Goal: Task Accomplishment & Management: Use online tool/utility

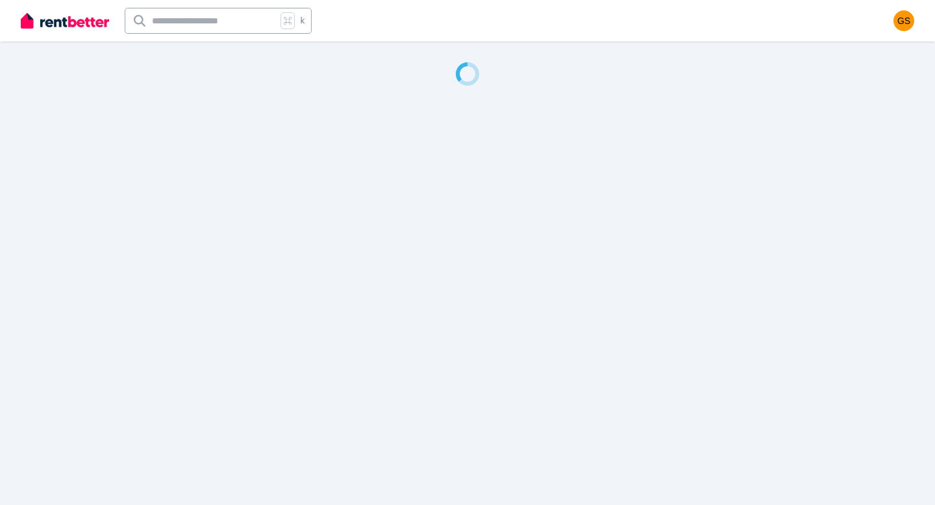
select select "**********"
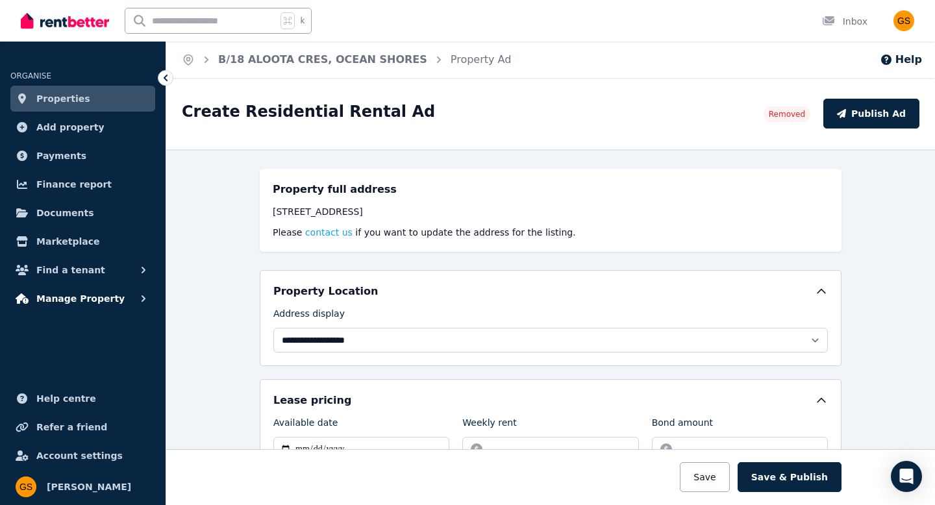
click at [91, 303] on span "Manage Property" at bounding box center [80, 299] width 88 height 16
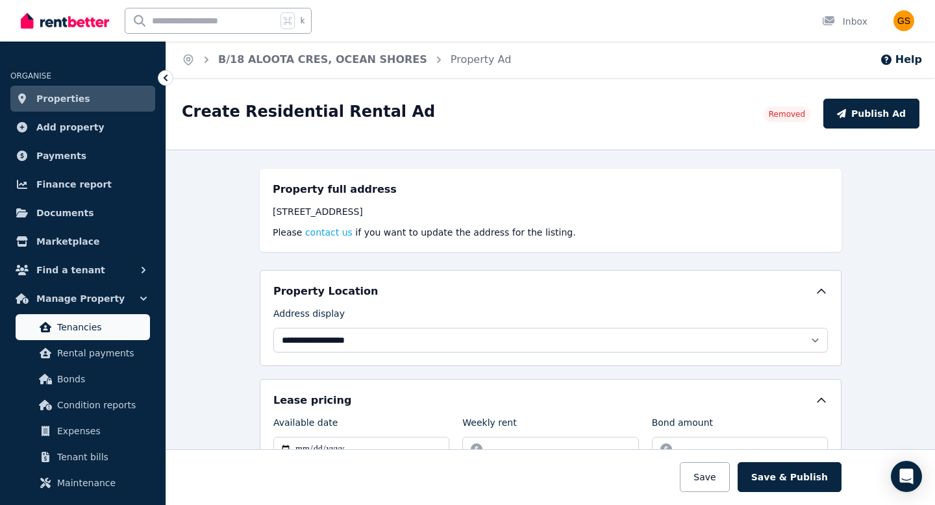
click at [86, 329] on span "Tenancies" at bounding box center [101, 328] width 88 height 16
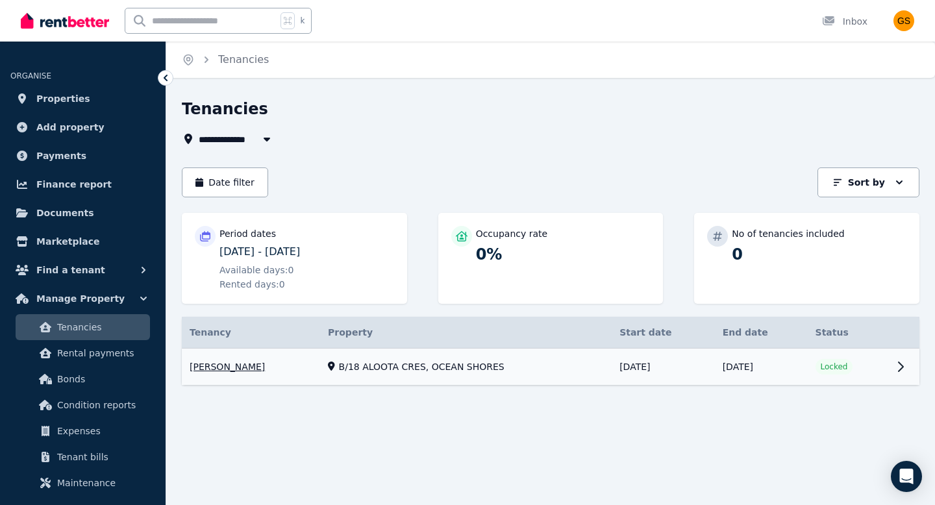
click at [419, 365] on link "View property details" at bounding box center [551, 367] width 738 height 37
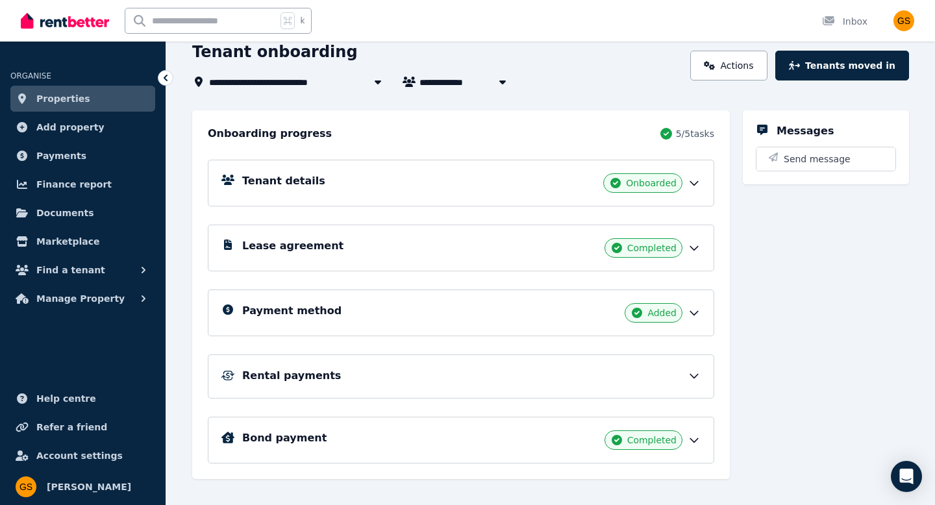
scroll to position [81, 0]
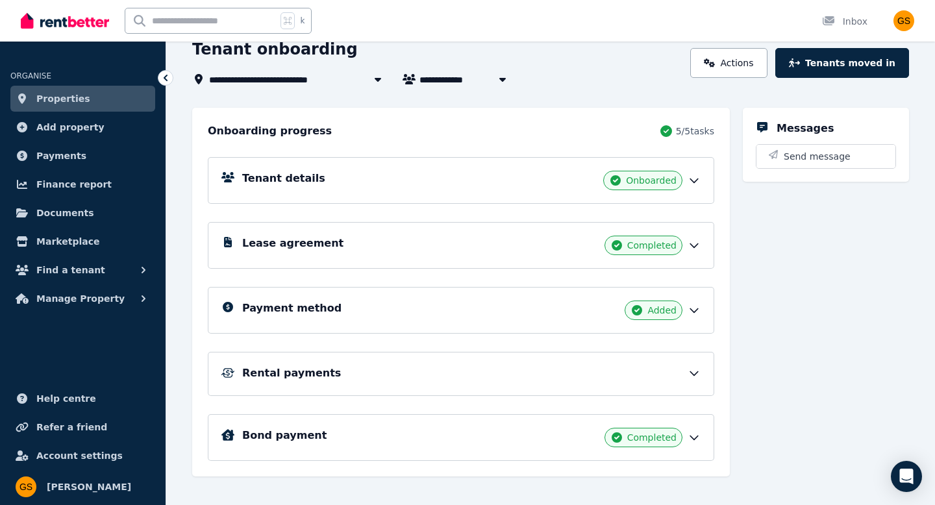
click at [690, 165] on div "Tenant details Onboarded" at bounding box center [461, 180] width 507 height 47
click at [690, 177] on icon at bounding box center [694, 180] width 13 height 13
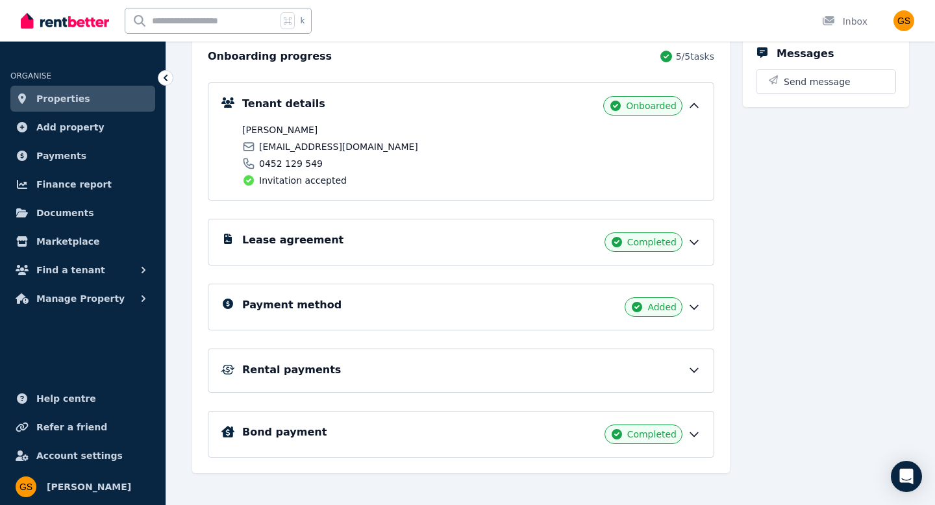
scroll to position [168, 0]
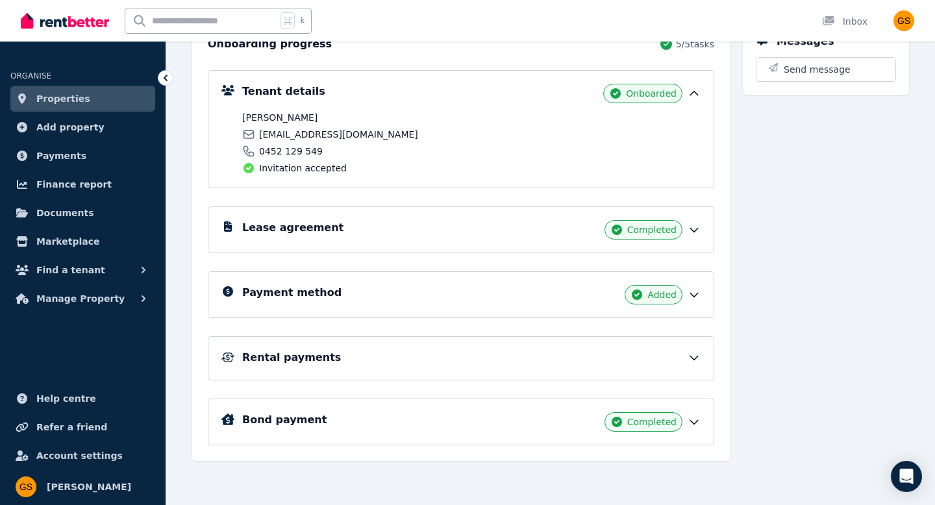
click at [693, 235] on icon at bounding box center [694, 229] width 13 height 13
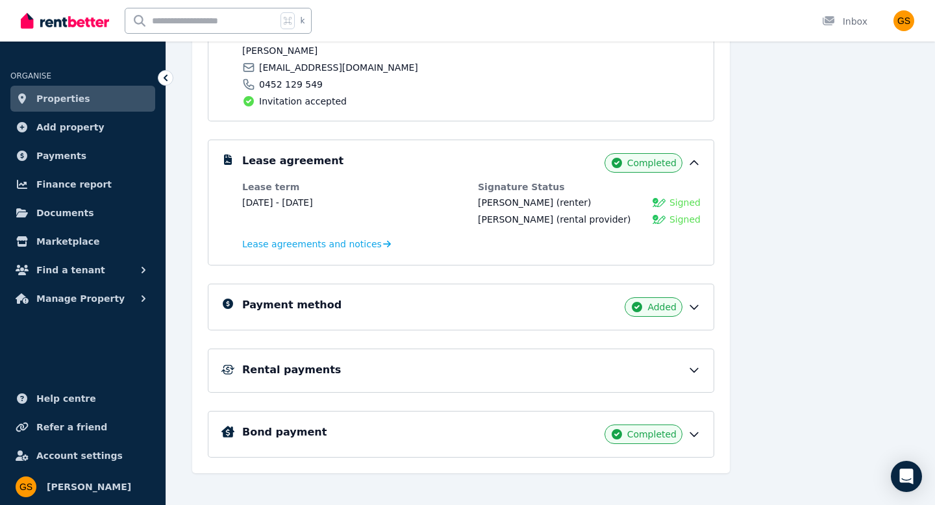
scroll to position [236, 0]
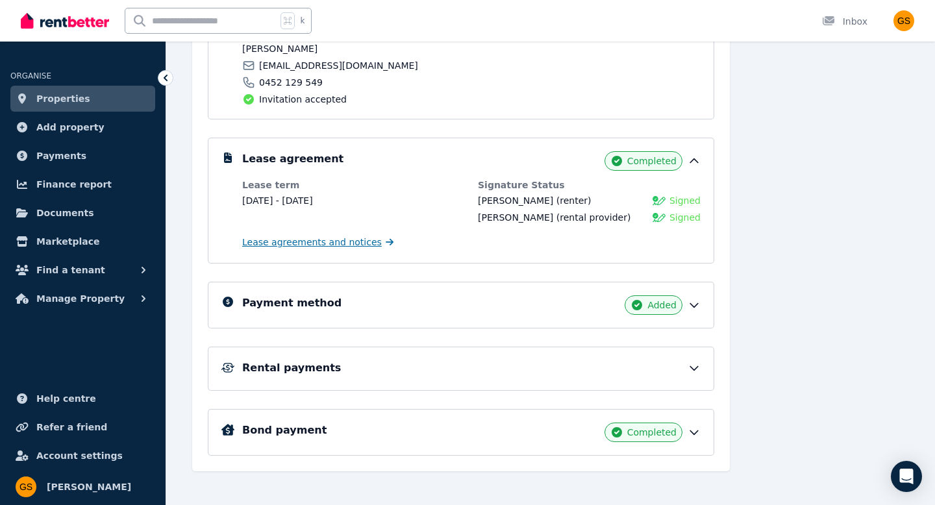
click at [362, 246] on span "Lease agreements and notices" at bounding box center [312, 242] width 140 height 13
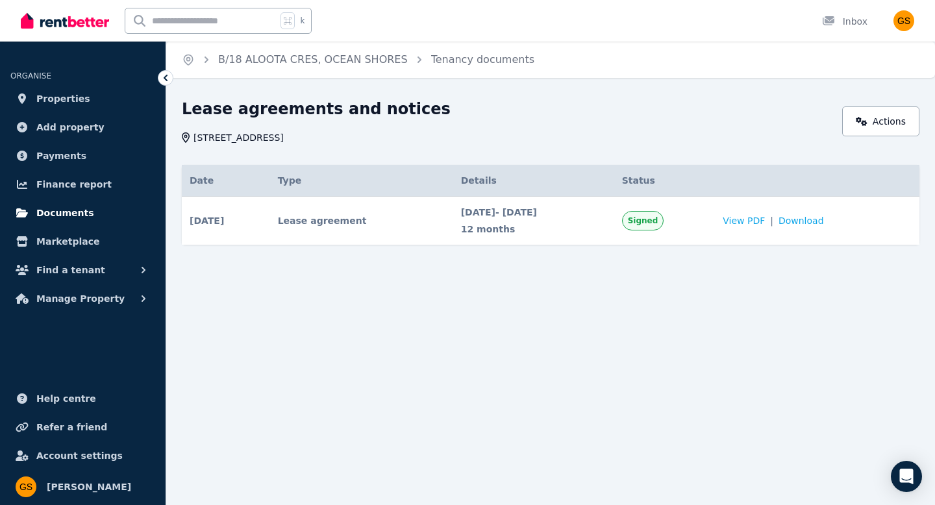
click at [81, 215] on span "Documents" at bounding box center [65, 213] width 58 height 16
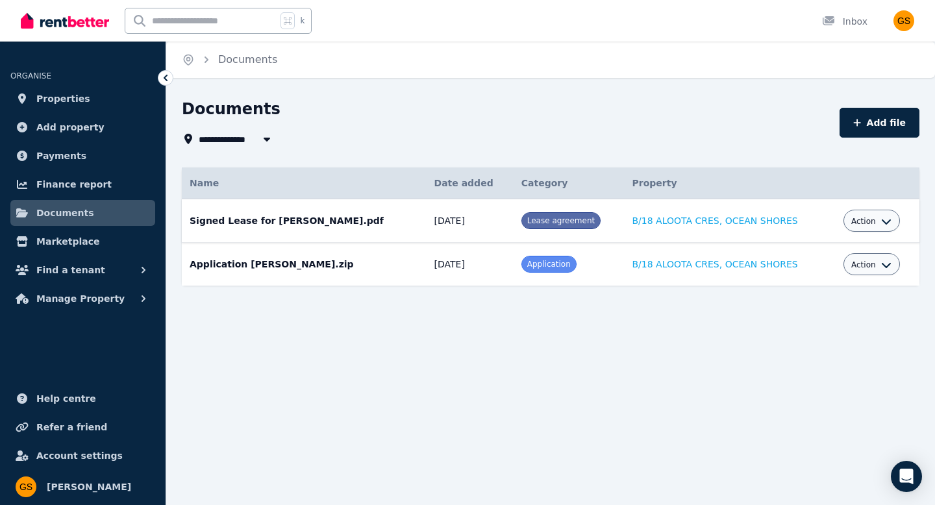
click at [882, 221] on icon "button" at bounding box center [886, 222] width 9 height 5
click at [802, 275] on link "View" at bounding box center [832, 273] width 125 height 23
click at [861, 120] on icon "button" at bounding box center [857, 122] width 8 height 9
select select "*****"
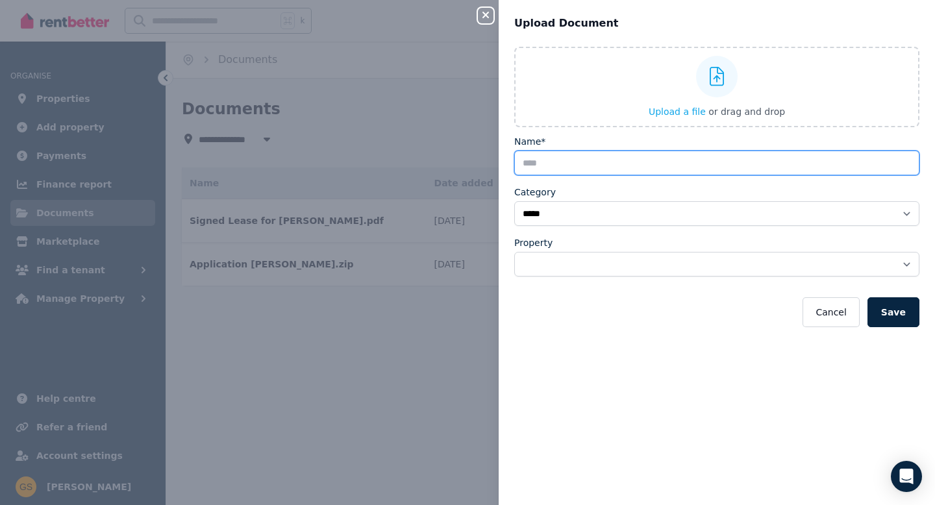
click at [627, 160] on input "Name*" at bounding box center [716, 163] width 405 height 25
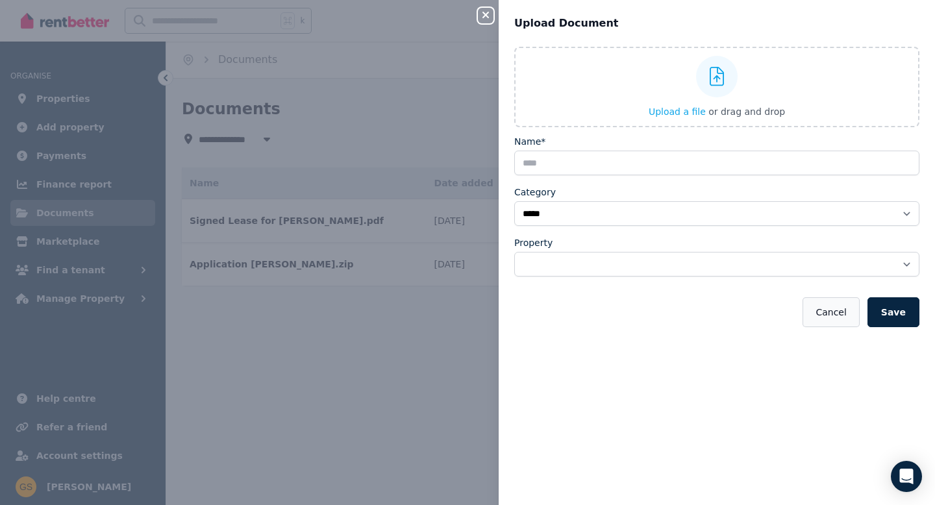
click at [815, 302] on button "Cancel" at bounding box center [831, 312] width 57 height 30
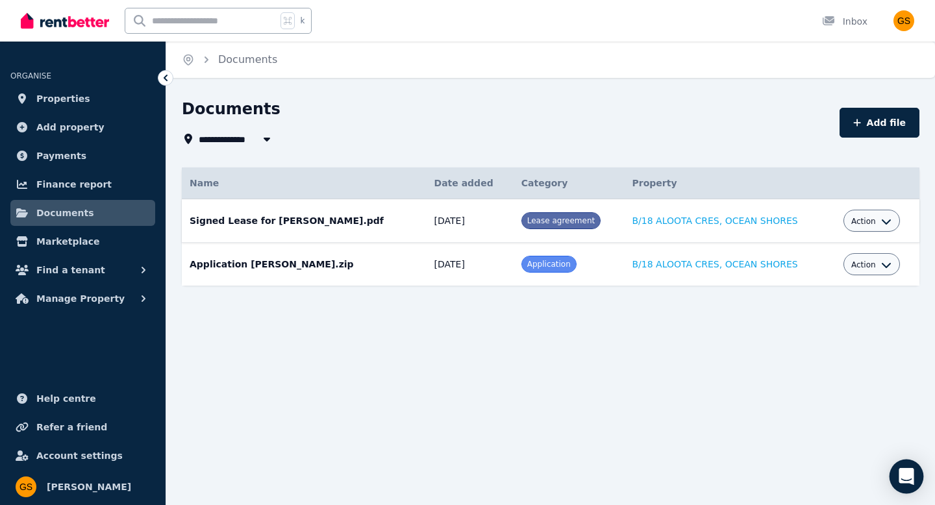
click at [900, 471] on icon "Open Intercom Messenger" at bounding box center [906, 476] width 17 height 17
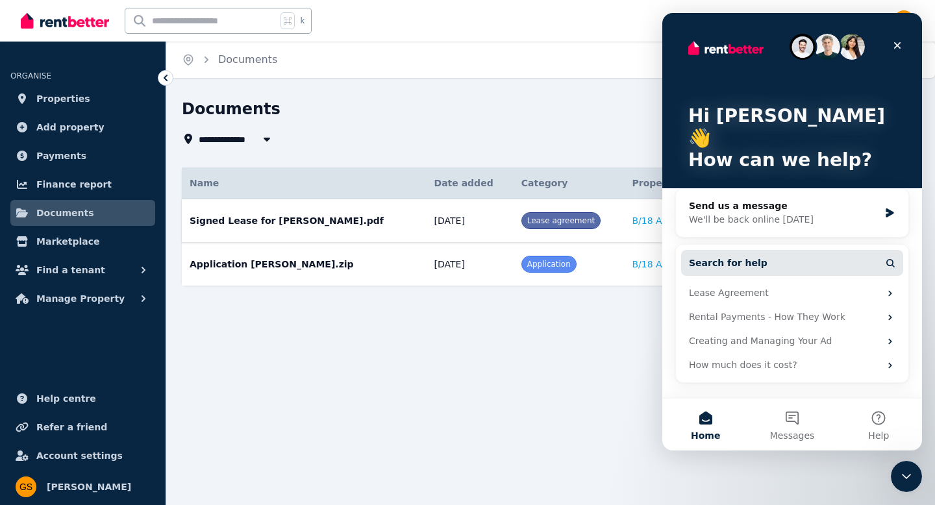
click at [857, 250] on button "Search for help" at bounding box center [792, 263] width 222 height 26
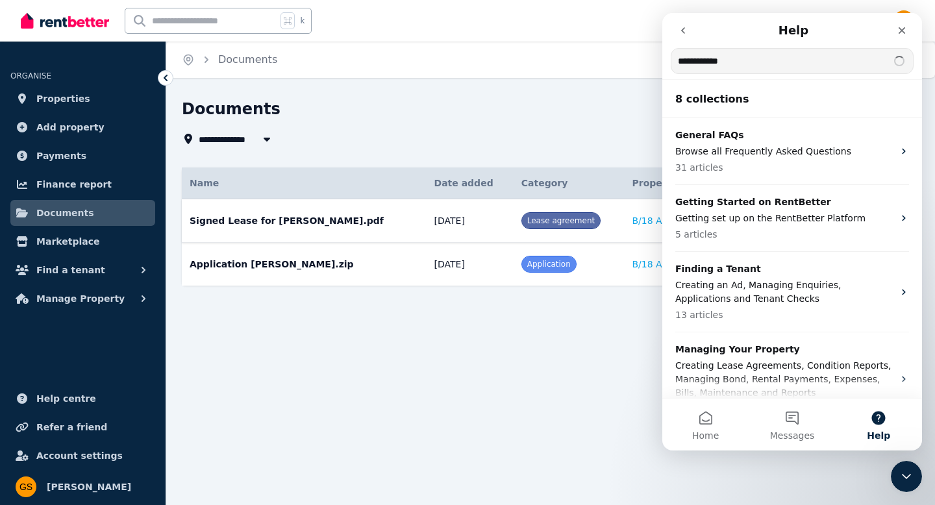
type input "**********"
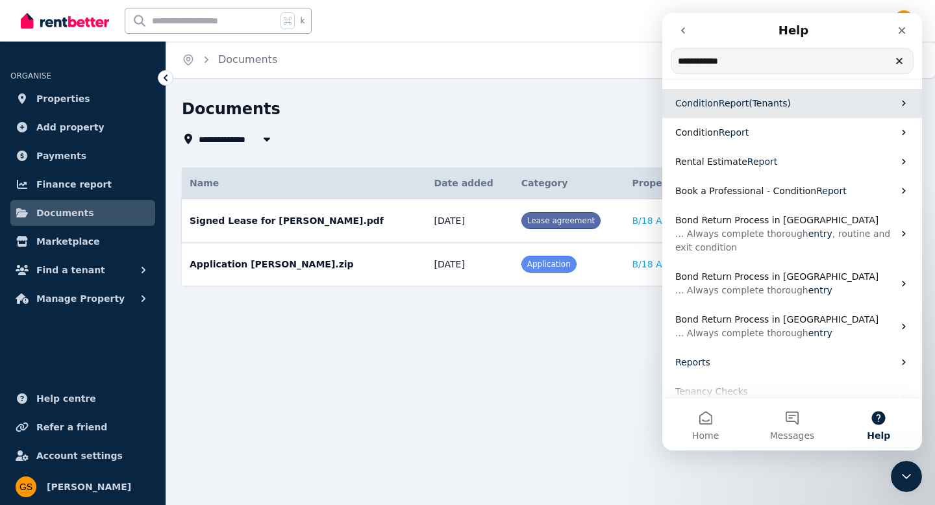
click at [749, 104] on span "(Tenants)" at bounding box center [770, 103] width 42 height 10
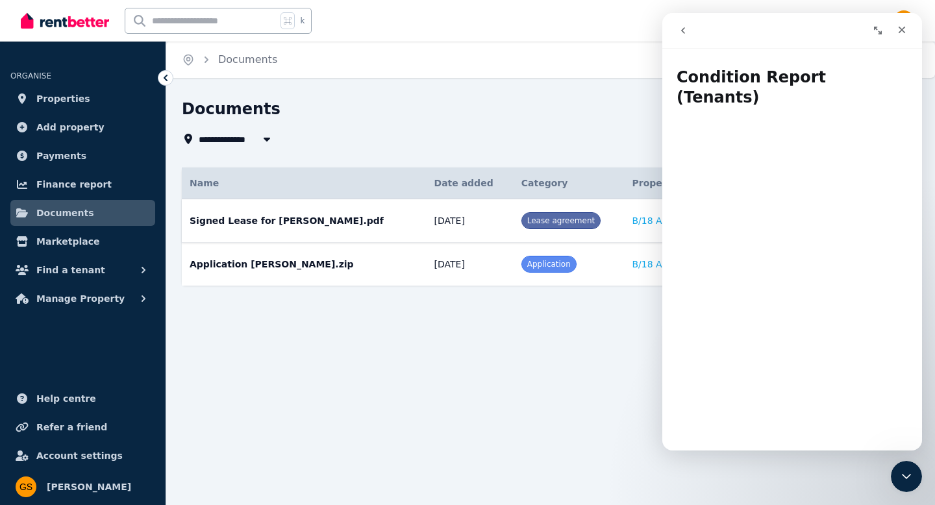
click at [494, 154] on div "**********" at bounding box center [551, 204] width 738 height 210
click at [900, 30] on icon "Close" at bounding box center [902, 30] width 10 height 10
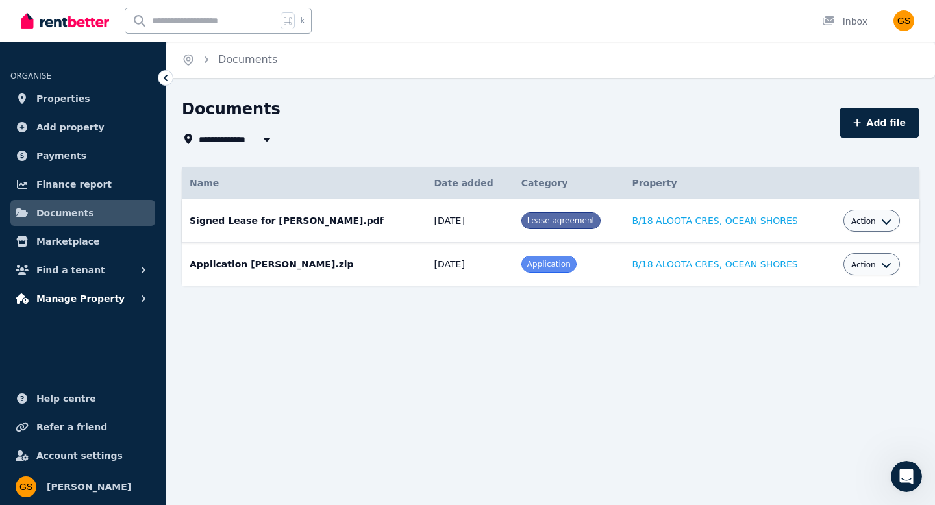
click at [120, 292] on button "Manage Property" at bounding box center [82, 299] width 145 height 26
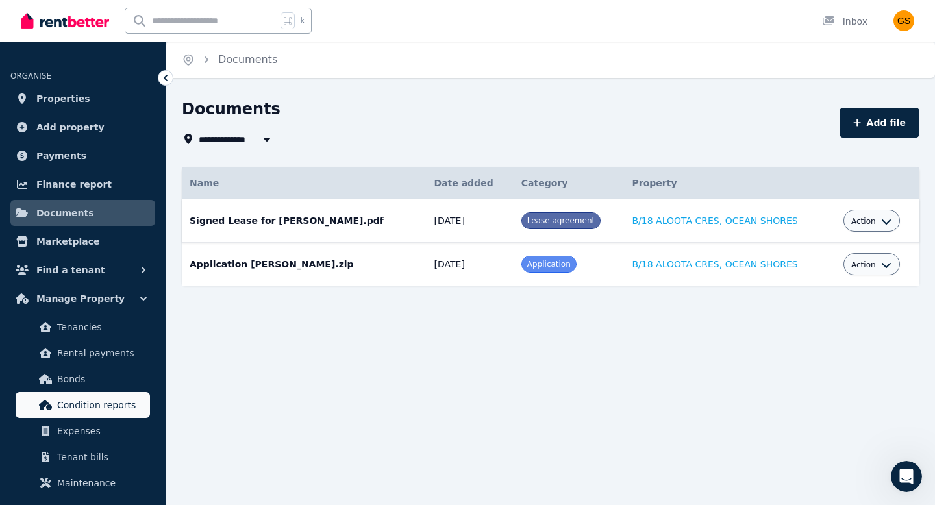
click at [86, 411] on span "Condition reports" at bounding box center [101, 406] width 88 height 16
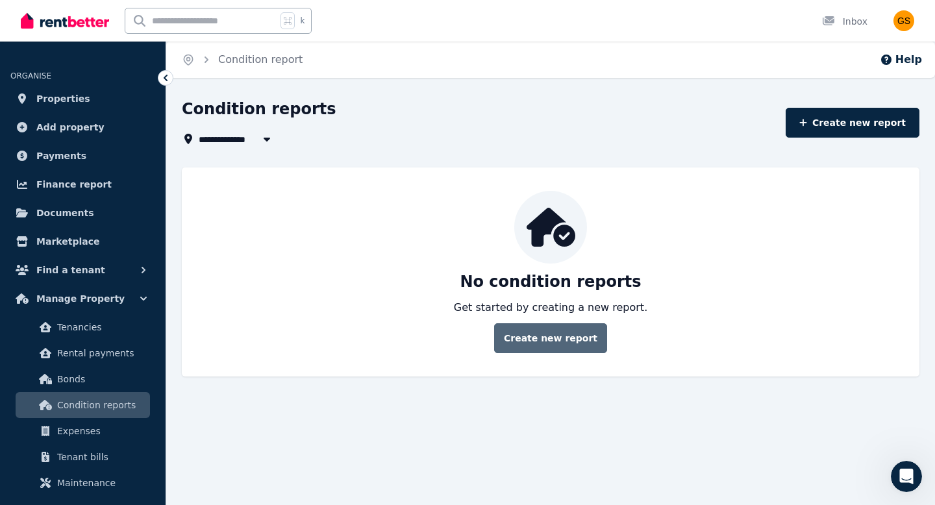
click at [543, 333] on link "Create new report" at bounding box center [550, 338] width 113 height 30
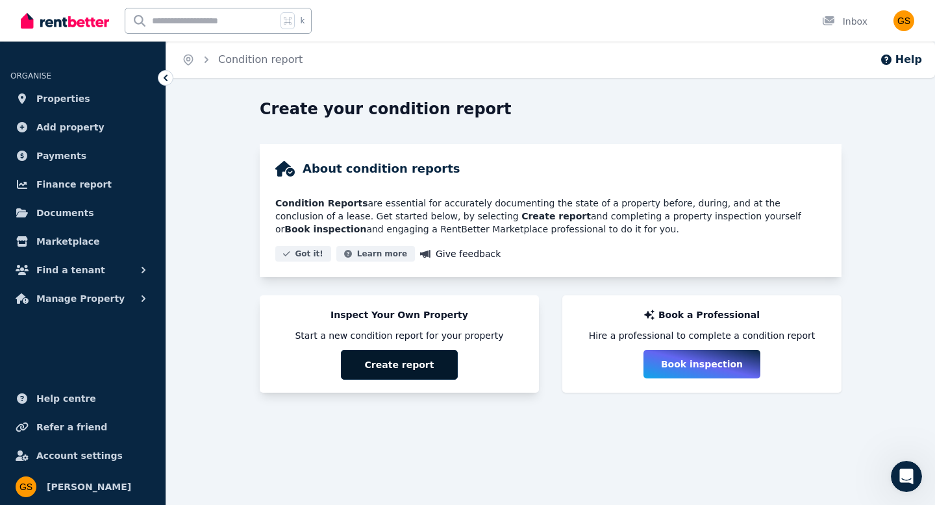
click at [428, 361] on button "Create report" at bounding box center [399, 365] width 117 height 30
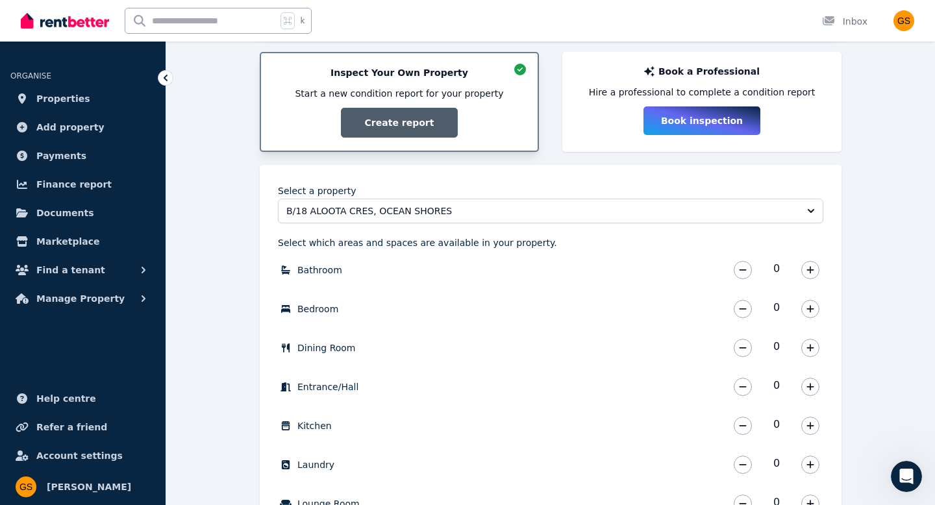
scroll to position [249, 0]
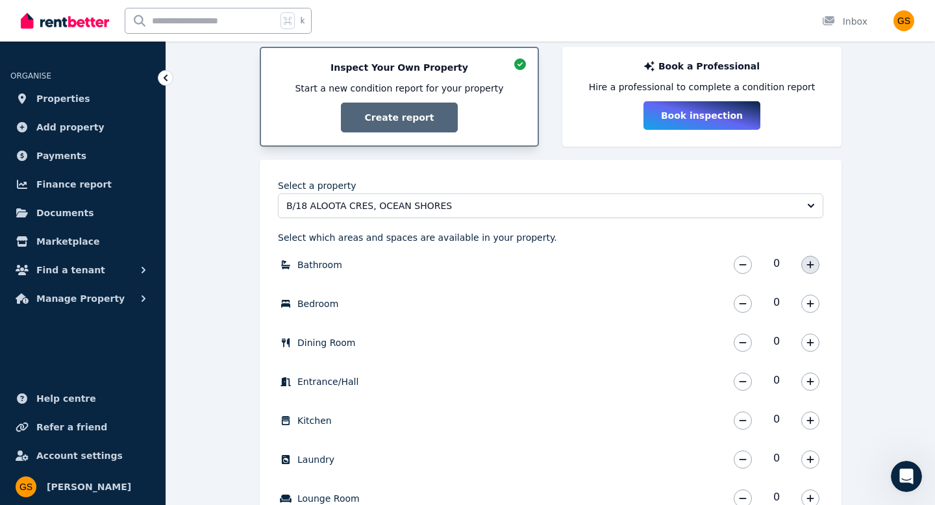
click at [811, 264] on icon "button" at bounding box center [810, 264] width 7 height 7
click at [805, 304] on button "button" at bounding box center [811, 304] width 18 height 18
click at [811, 341] on icon "button" at bounding box center [811, 342] width 8 height 9
click at [805, 378] on button "button" at bounding box center [811, 382] width 18 height 18
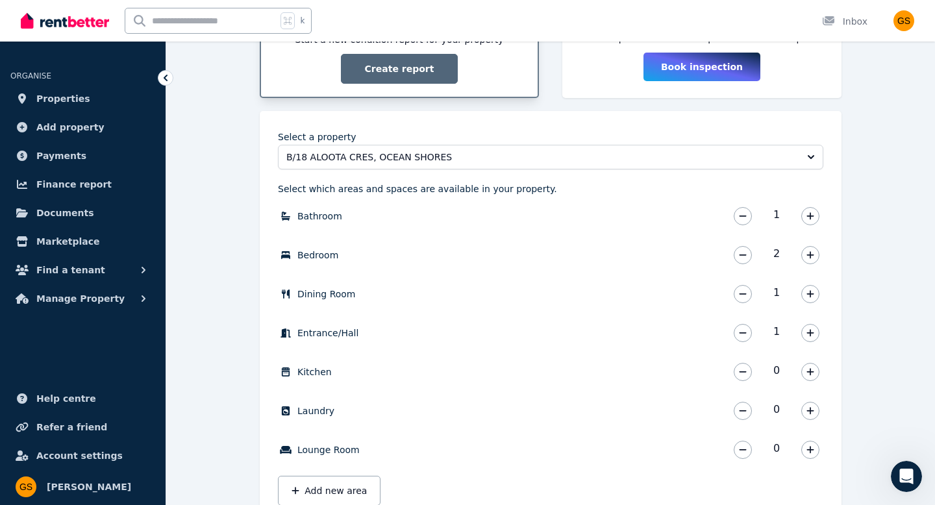
scroll to position [302, 0]
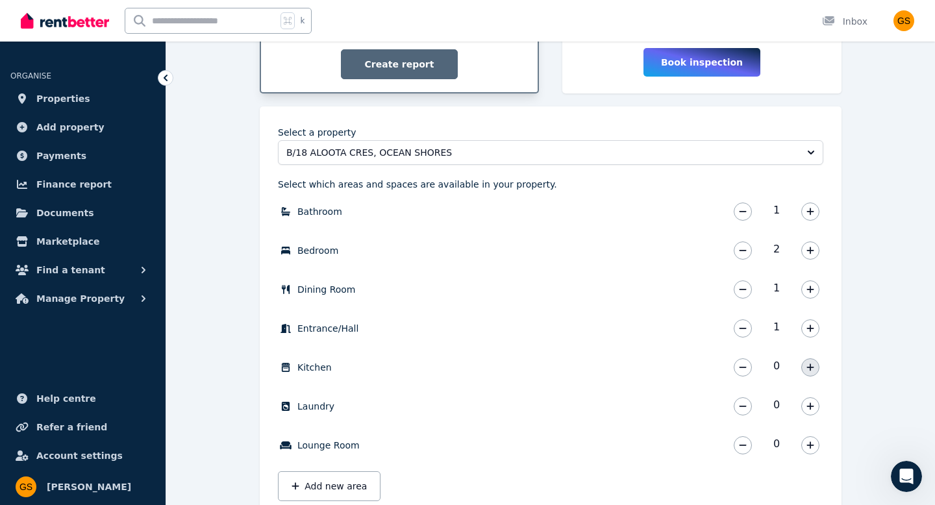
click at [811, 370] on icon "button" at bounding box center [811, 367] width 8 height 9
click at [809, 447] on icon "button" at bounding box center [811, 445] width 8 height 9
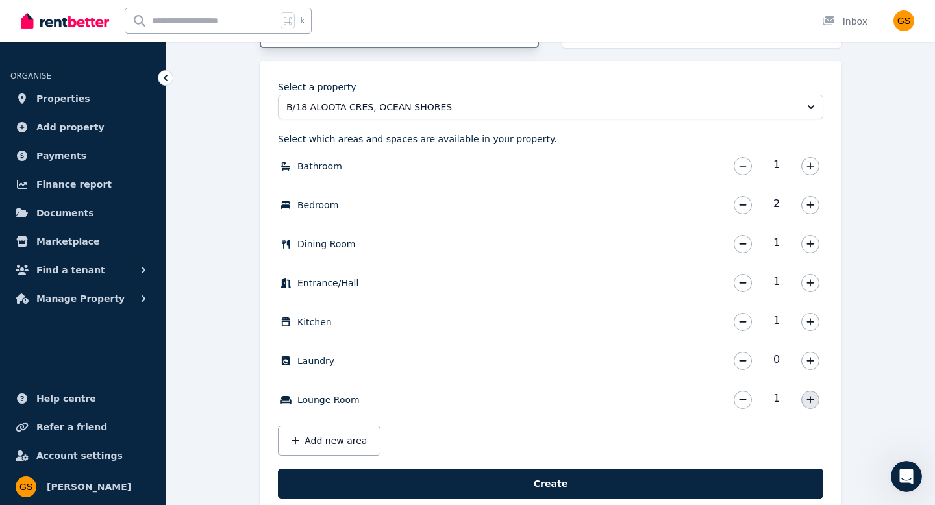
scroll to position [383, 0]
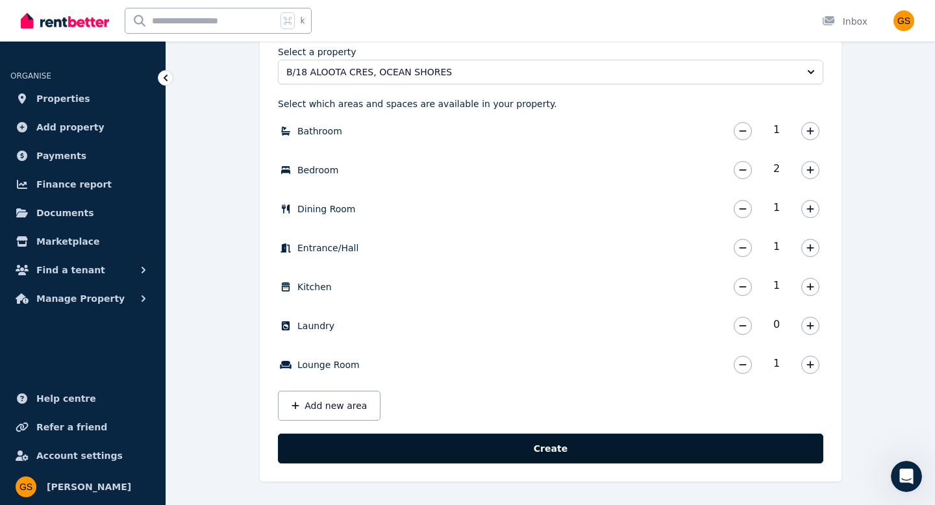
click at [764, 446] on button "Create" at bounding box center [551, 449] width 546 height 30
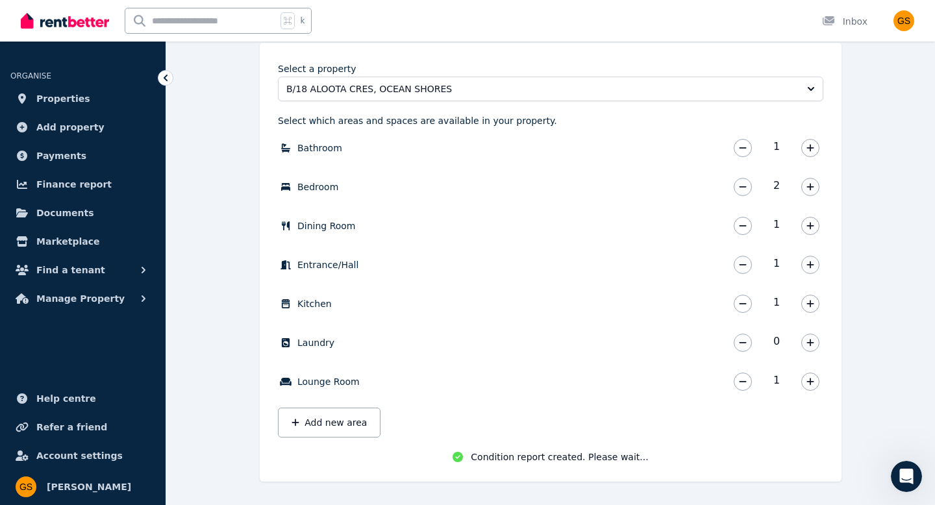
scroll to position [368, 0]
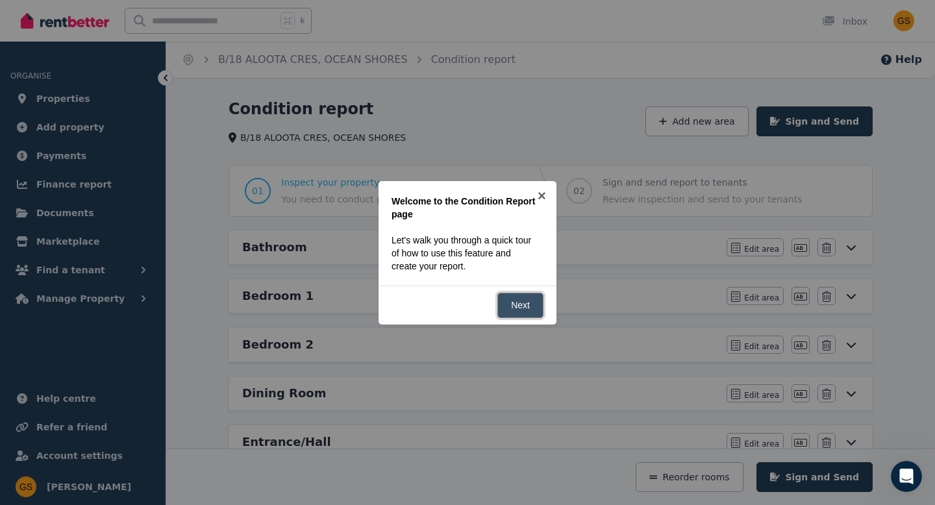
click at [535, 307] on link "Next" at bounding box center [521, 305] width 46 height 25
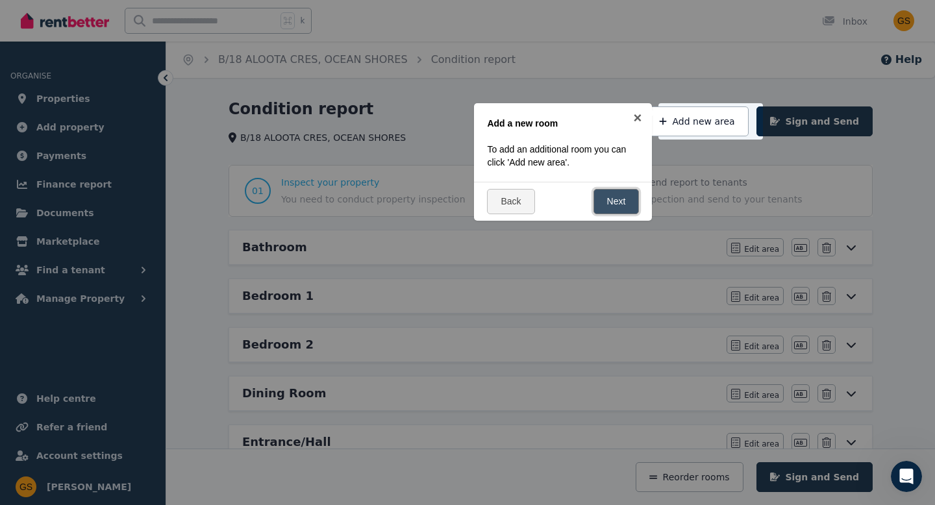
click at [603, 203] on link "Next" at bounding box center [617, 201] width 46 height 25
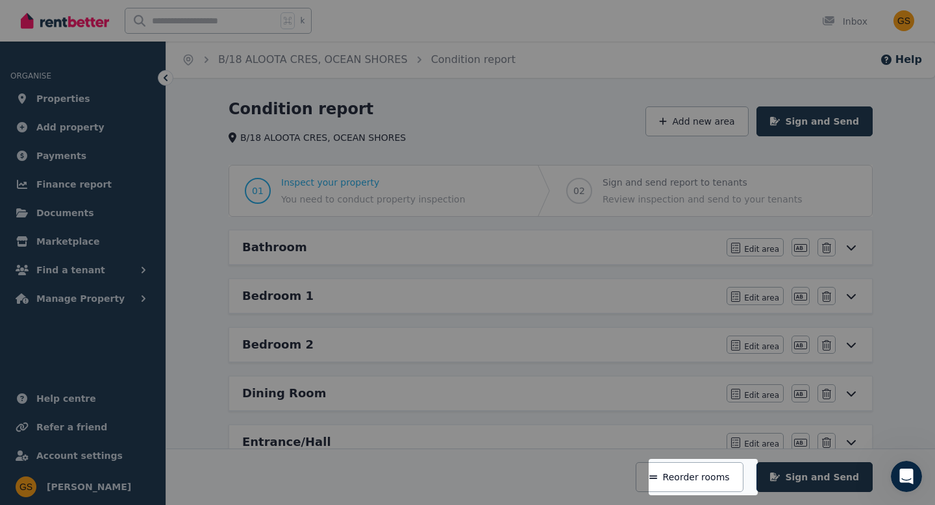
scroll to position [244, 0]
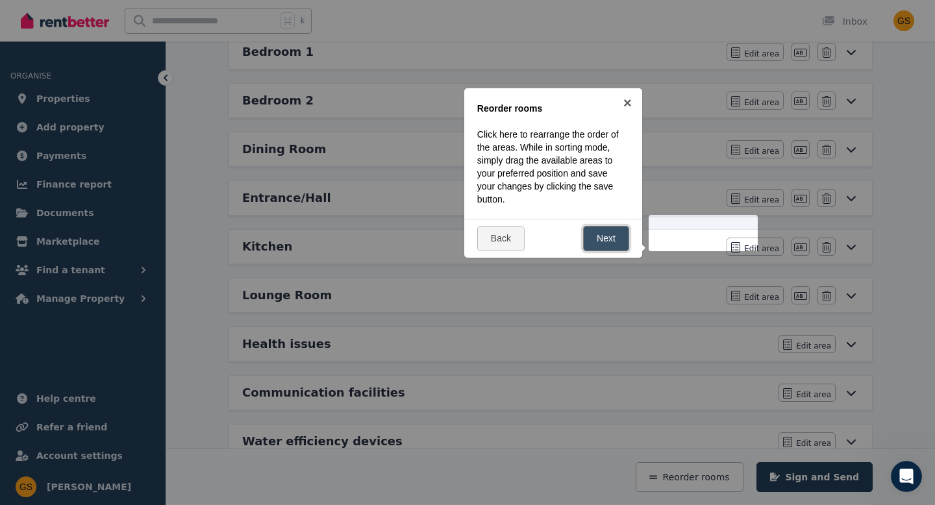
click at [601, 241] on link "Next" at bounding box center [606, 238] width 46 height 25
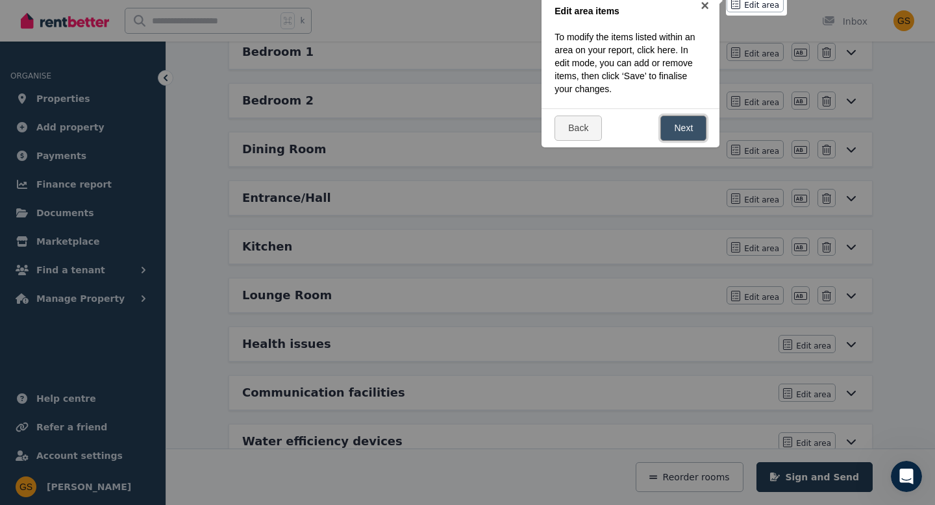
scroll to position [0, 0]
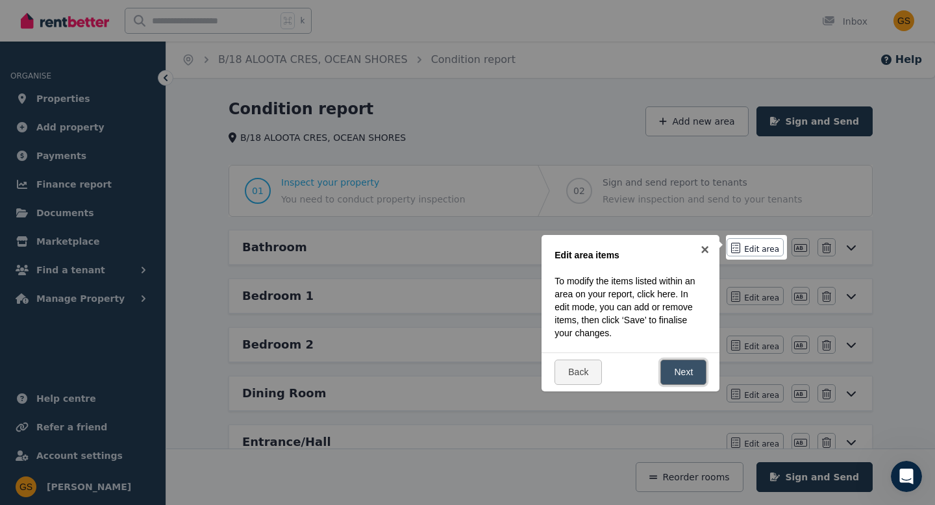
click at [676, 374] on link "Next" at bounding box center [684, 372] width 46 height 25
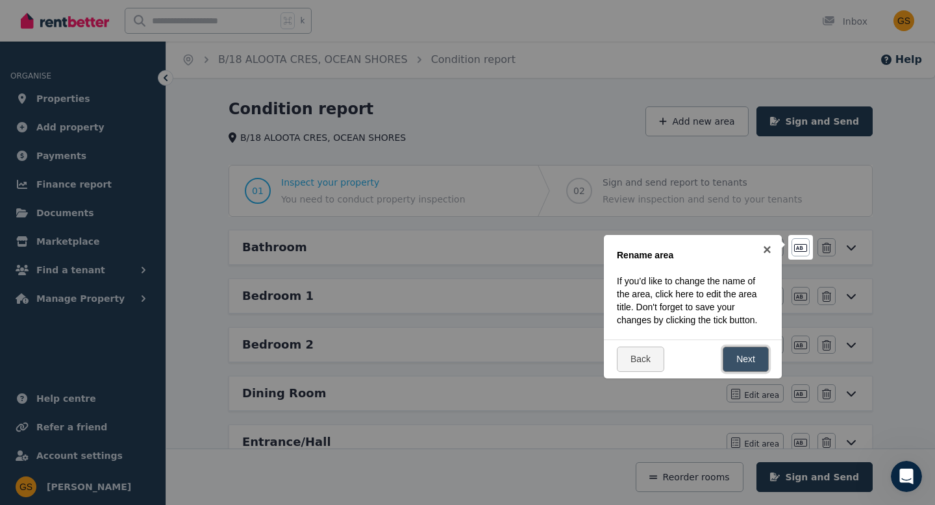
click at [753, 359] on link "Next" at bounding box center [746, 359] width 46 height 25
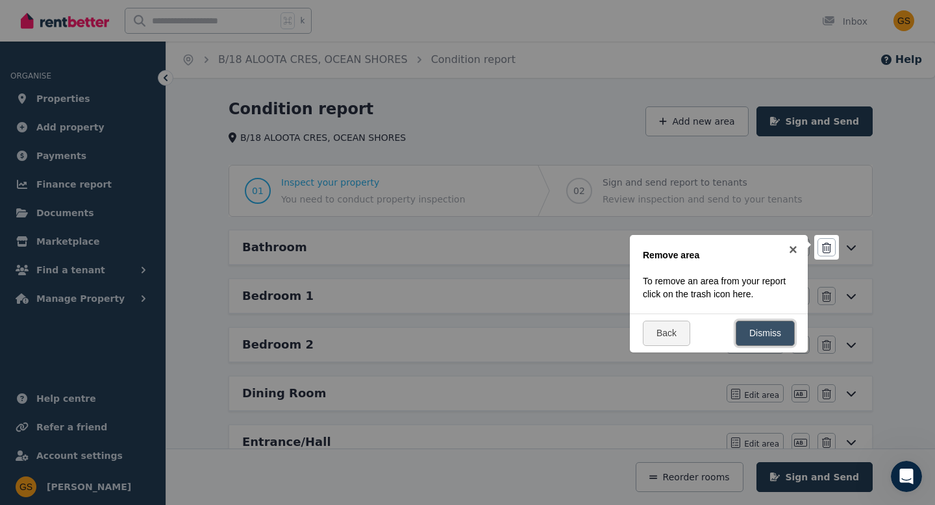
click at [763, 340] on link "Dismiss" at bounding box center [765, 333] width 59 height 25
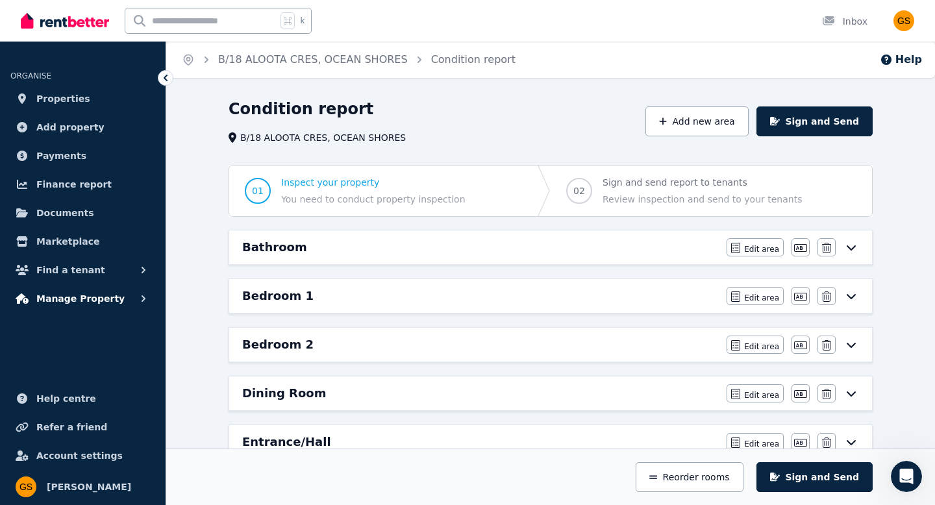
click at [97, 305] on span "Manage Property" at bounding box center [80, 299] width 88 height 16
